Goal: Transaction & Acquisition: Purchase product/service

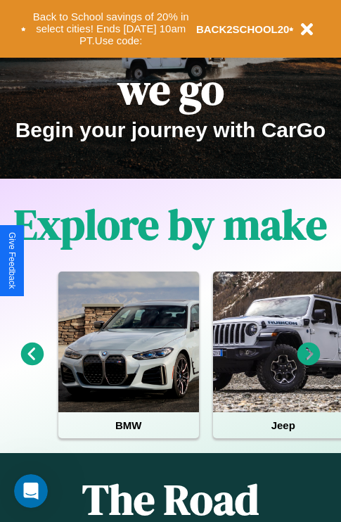
scroll to position [217, 0]
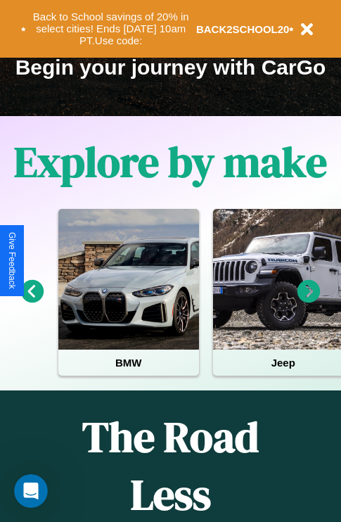
click at [309, 301] on icon at bounding box center [308, 291] width 23 height 23
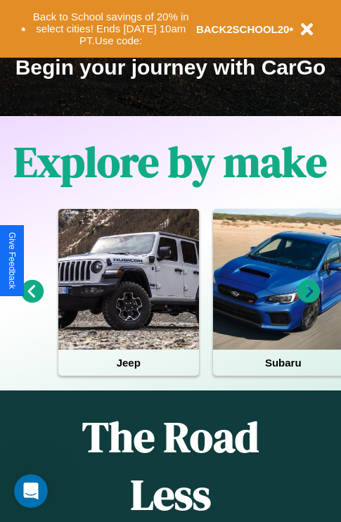
click at [309, 301] on icon at bounding box center [308, 291] width 23 height 23
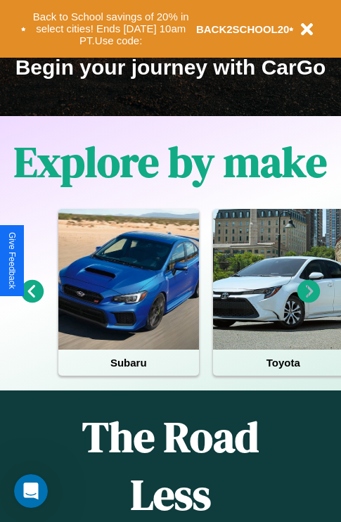
click at [32, 301] on icon at bounding box center [32, 291] width 23 height 23
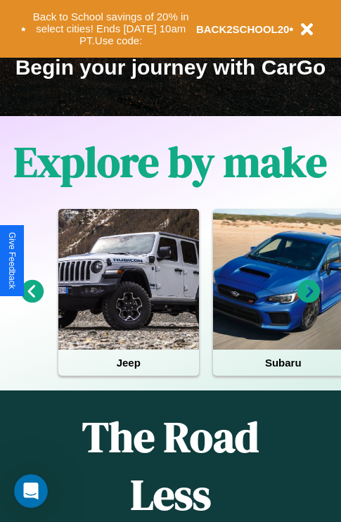
click at [309, 301] on icon at bounding box center [308, 291] width 23 height 23
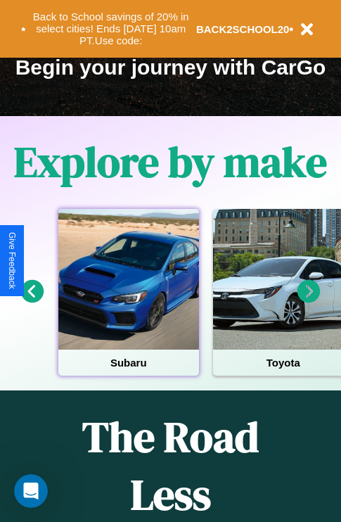
click at [128, 301] on div at bounding box center [128, 279] width 141 height 141
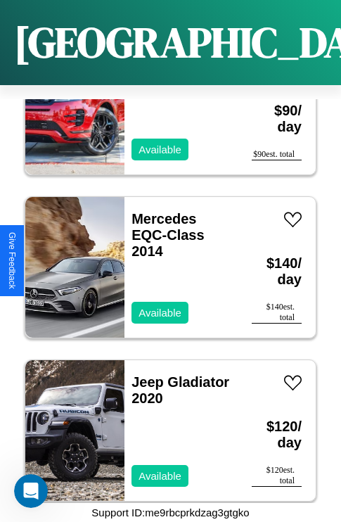
scroll to position [9190, 0]
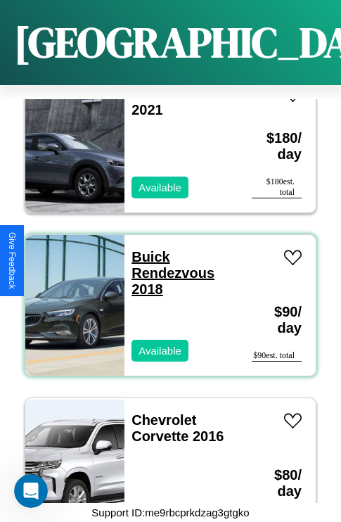
click at [146, 249] on link "Buick Rendezvous 2018" at bounding box center [173, 273] width 83 height 48
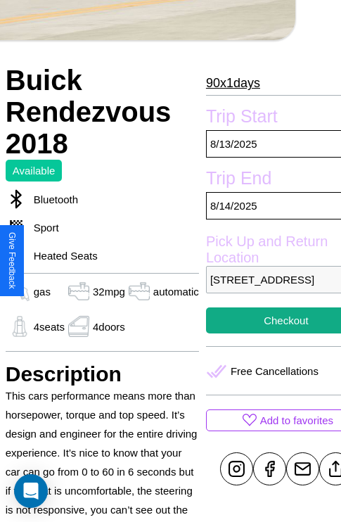
scroll to position [350, 59]
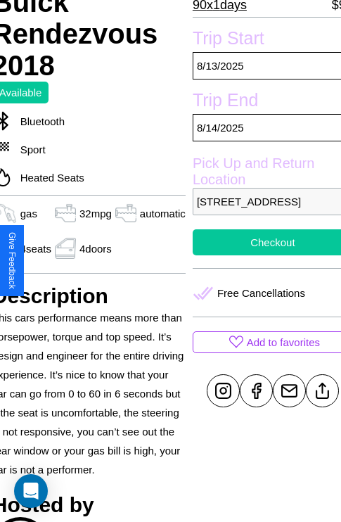
click at [261, 255] on button "Checkout" at bounding box center [273, 242] width 160 height 26
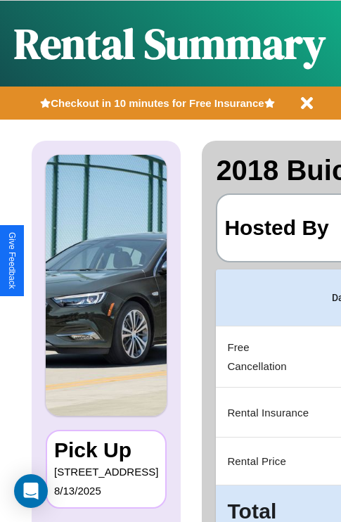
scroll to position [0, 266]
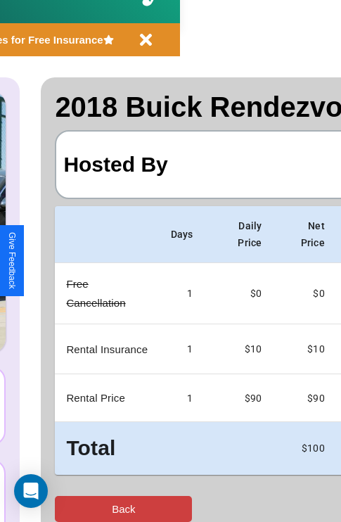
click at [68, 508] on button "Back" at bounding box center [123, 509] width 137 height 26
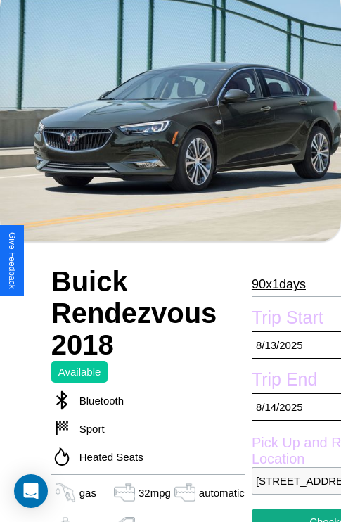
scroll to position [755, 0]
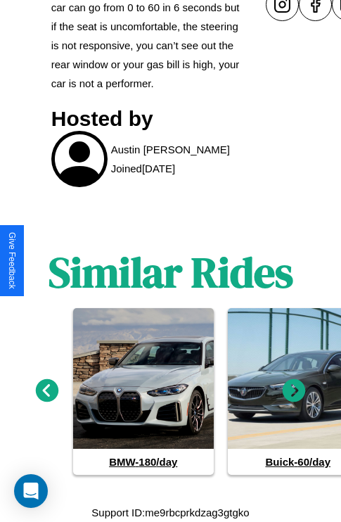
click at [294, 391] on icon at bounding box center [294, 390] width 23 height 23
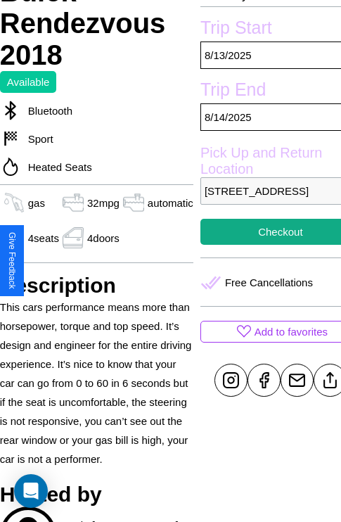
scroll to position [300, 59]
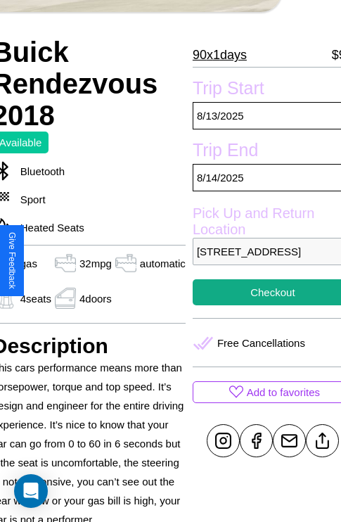
click at [261, 260] on p "[STREET_ADDRESS]" at bounding box center [273, 251] width 160 height 27
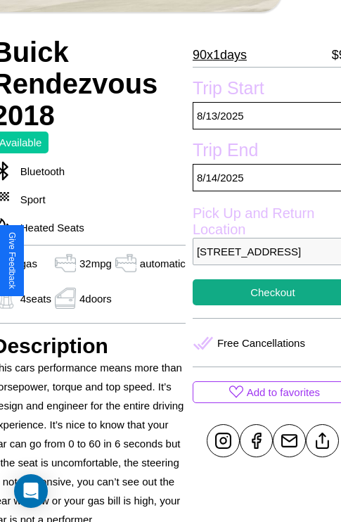
click at [261, 260] on p "[STREET_ADDRESS]" at bounding box center [273, 251] width 160 height 27
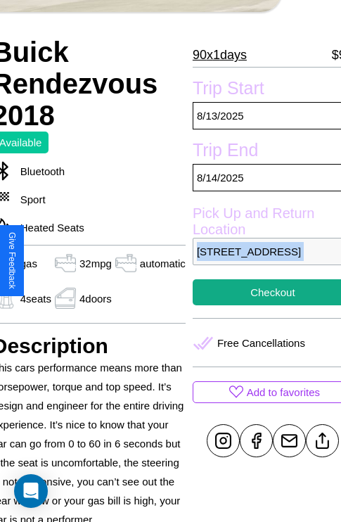
click at [261, 260] on p "[STREET_ADDRESS]" at bounding box center [273, 251] width 160 height 27
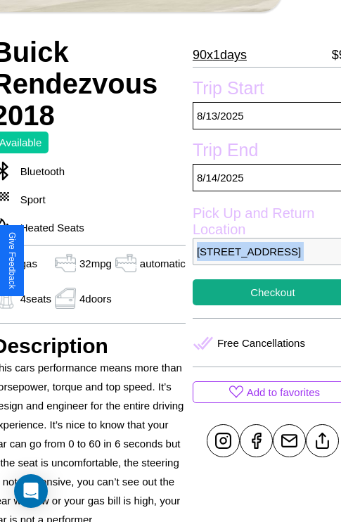
click at [261, 260] on p "[STREET_ADDRESS]" at bounding box center [273, 251] width 160 height 27
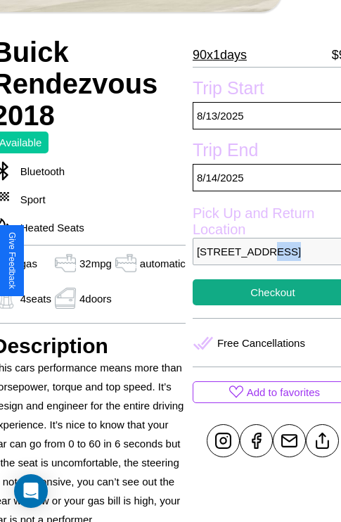
click at [261, 260] on p "[STREET_ADDRESS]" at bounding box center [273, 251] width 160 height 27
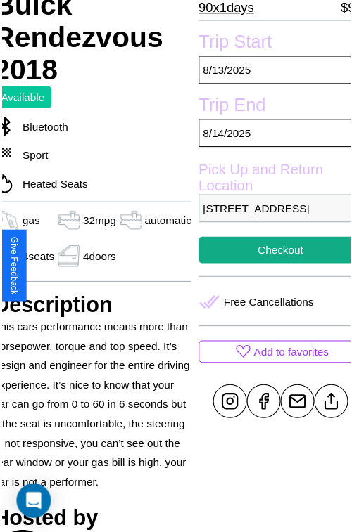
scroll to position [350, 59]
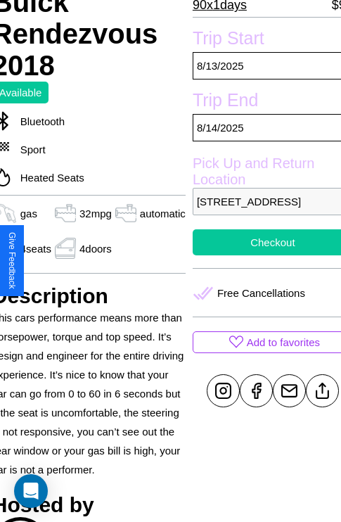
click at [261, 255] on button "Checkout" at bounding box center [273, 242] width 160 height 26
